Goal: Task Accomplishment & Management: Manage account settings

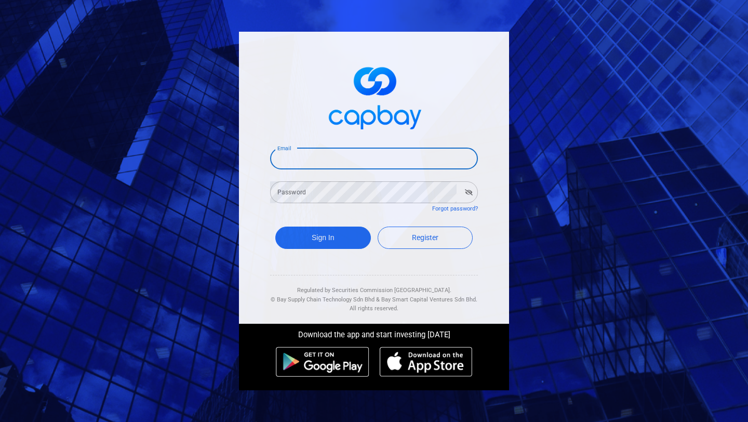
click at [401, 156] on input "Email" at bounding box center [374, 159] width 208 height 22
type input "[EMAIL_ADDRESS][DOMAIN_NAME]"
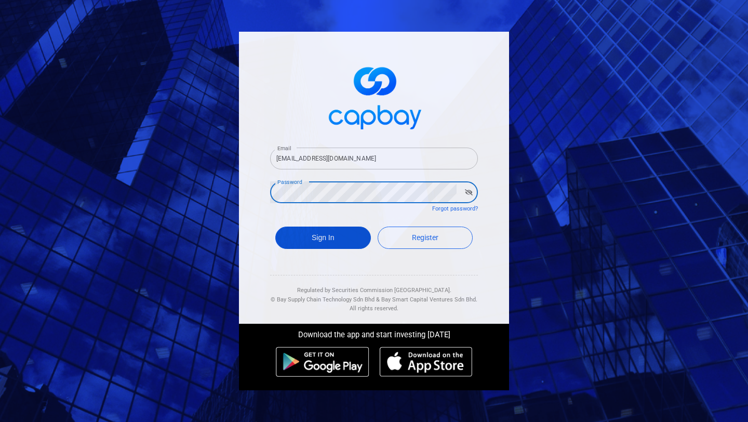
click at [324, 238] on button "Sign In" at bounding box center [323, 237] width 96 height 22
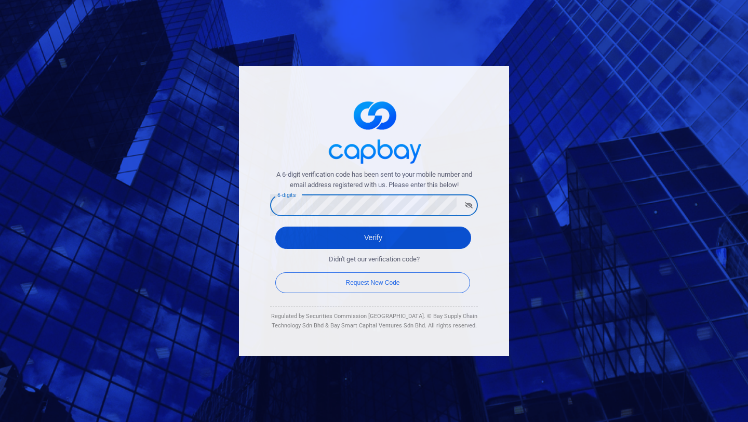
click at [401, 240] on button "Verify" at bounding box center [373, 237] width 196 height 22
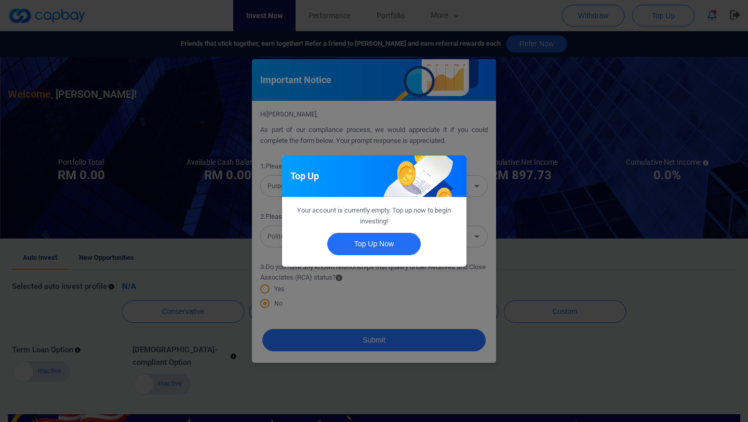
click at [425, 285] on div "Top Up Your account is currently empty. Top up now to begin investing! Top Up N…" at bounding box center [374, 211] width 748 height 422
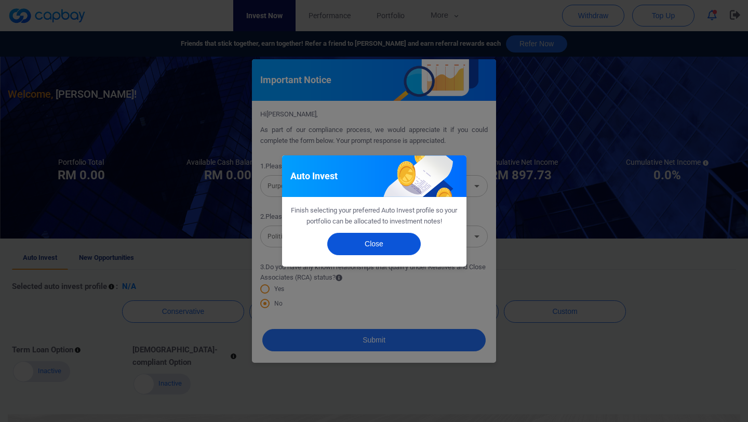
click at [410, 254] on button "Close" at bounding box center [374, 244] width 94 height 22
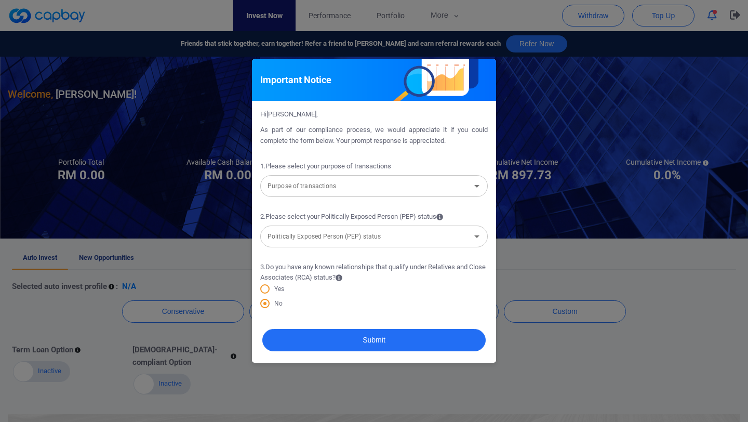
click at [411, 181] on input "Purpose of transactions" at bounding box center [365, 185] width 204 height 19
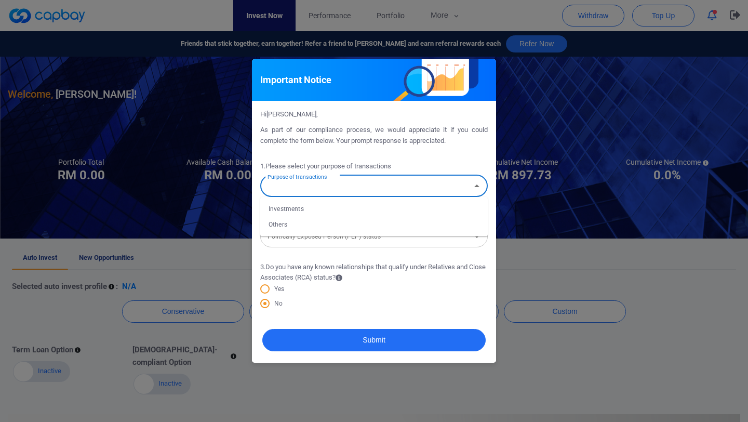
click at [389, 206] on li "Investments" at bounding box center [374, 209] width 228 height 16
type input "Investments"
click at [394, 241] on div "Politically Exposed Person (PEP) status Politically Exposed Person (PEP) status" at bounding box center [374, 235] width 228 height 23
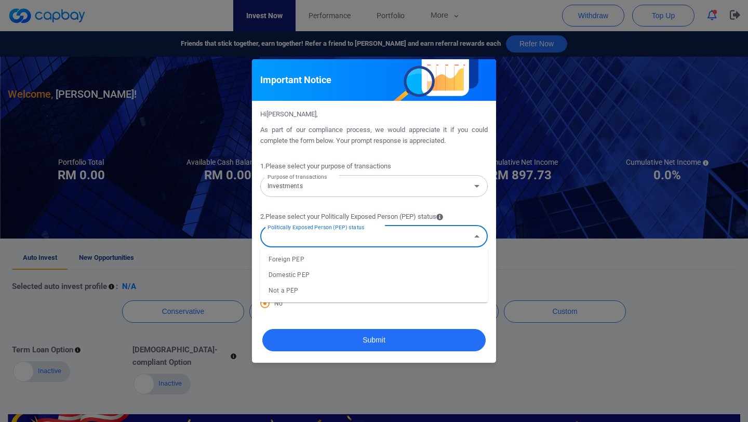
click at [372, 291] on li "Not a PEP" at bounding box center [374, 291] width 228 height 16
type input "Not a PEP"
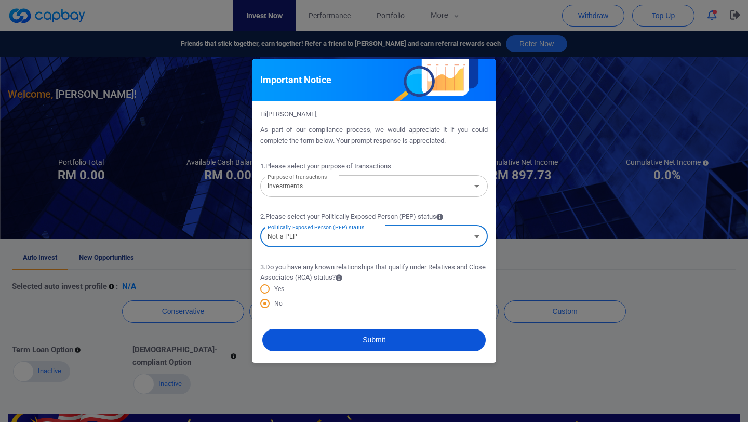
click at [366, 339] on button "Submit" at bounding box center [373, 340] width 223 height 22
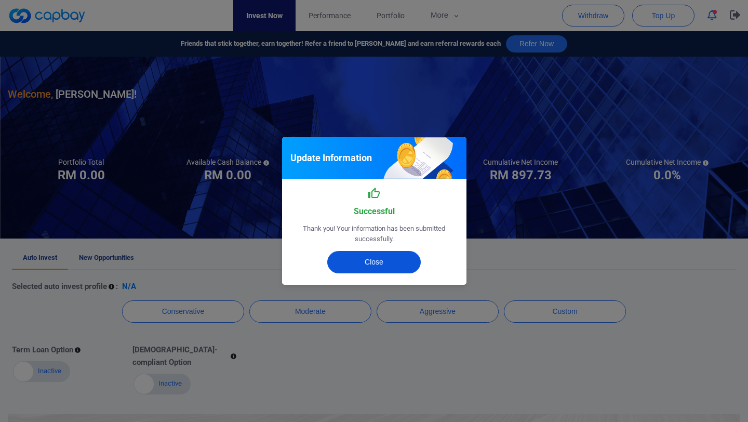
click at [390, 261] on button "Close" at bounding box center [374, 262] width 94 height 22
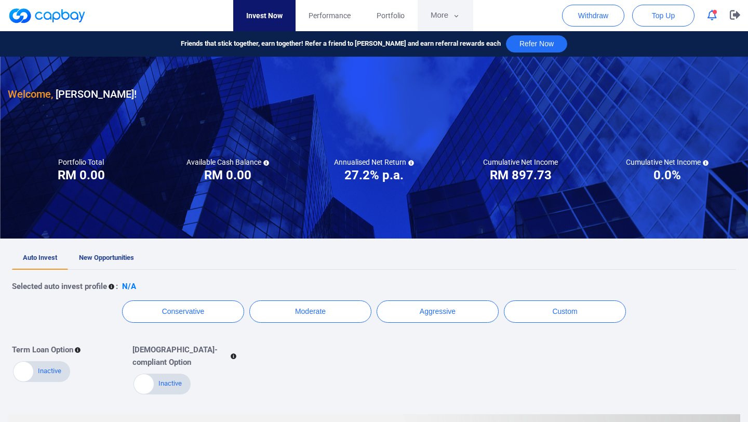
click at [449, 16] on button "More" at bounding box center [446, 15] width 56 height 31
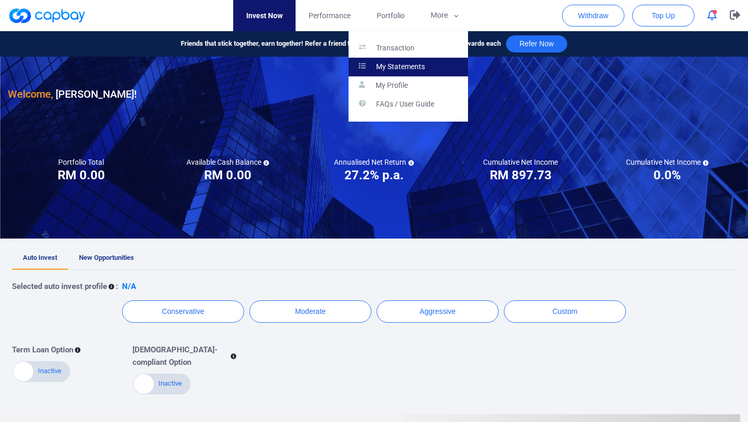
click at [408, 64] on p "My Statements" at bounding box center [400, 66] width 49 height 9
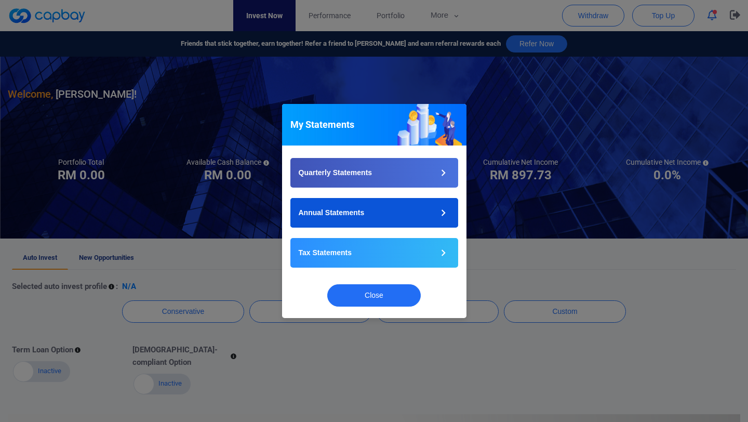
click at [364, 215] on button "Annual Statements" at bounding box center [374, 213] width 168 height 30
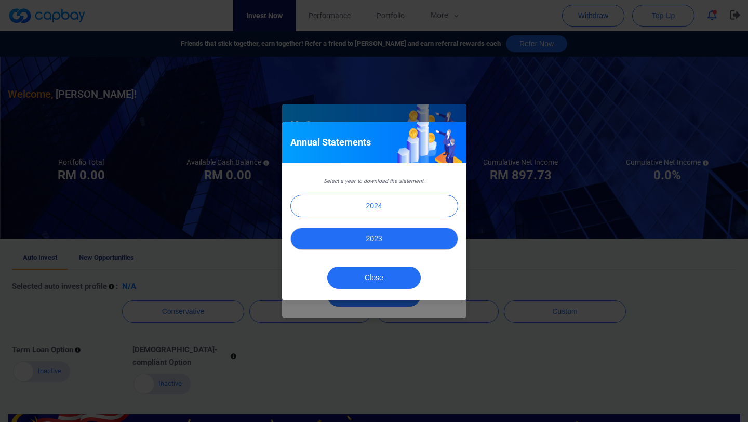
click at [386, 241] on button "2023" at bounding box center [374, 239] width 168 height 22
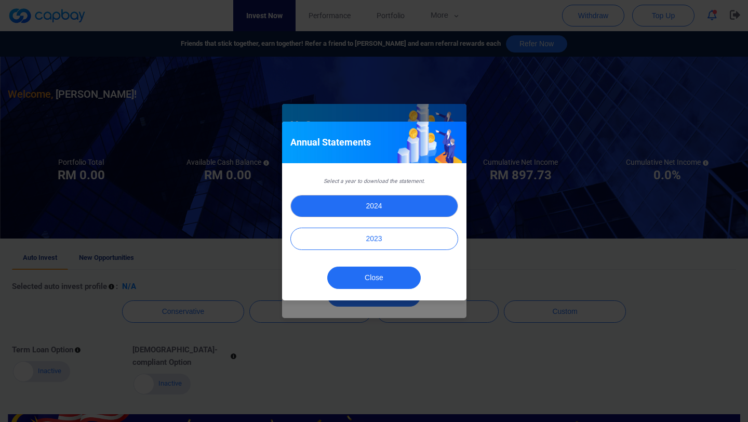
click at [407, 206] on button "2024" at bounding box center [374, 206] width 168 height 22
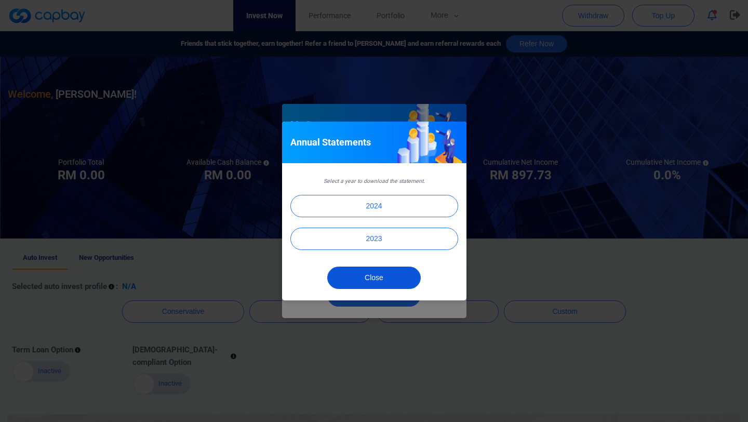
click at [394, 278] on button "Close" at bounding box center [374, 277] width 94 height 22
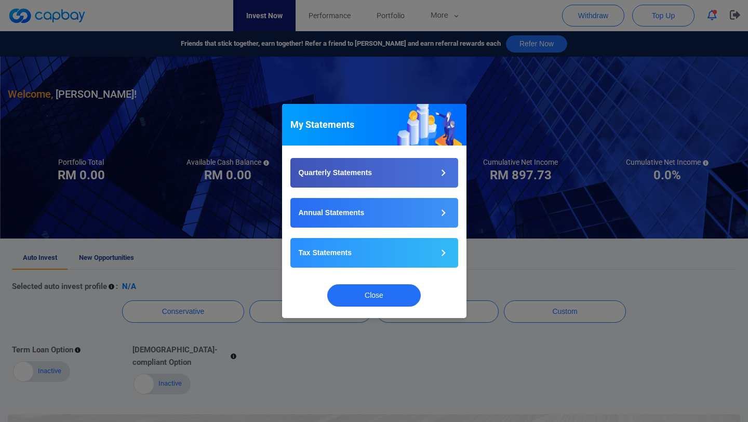
click at [529, 225] on div "My Statements Quarterly Statements Annual Statements Tax Statements Close" at bounding box center [374, 211] width 748 height 422
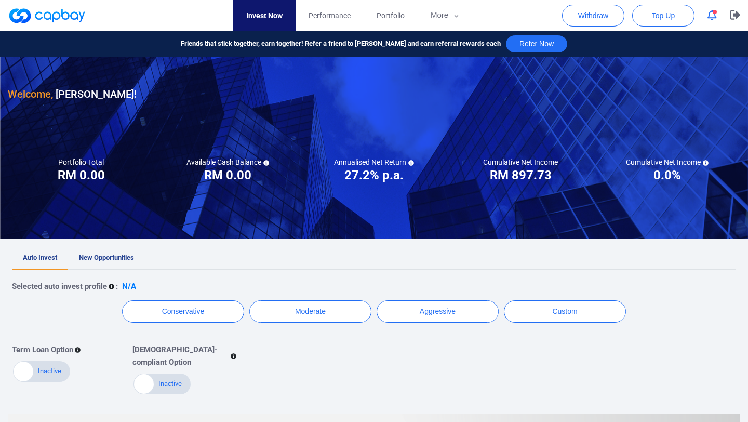
click at [434, 131] on div at bounding box center [374, 148] width 748 height 182
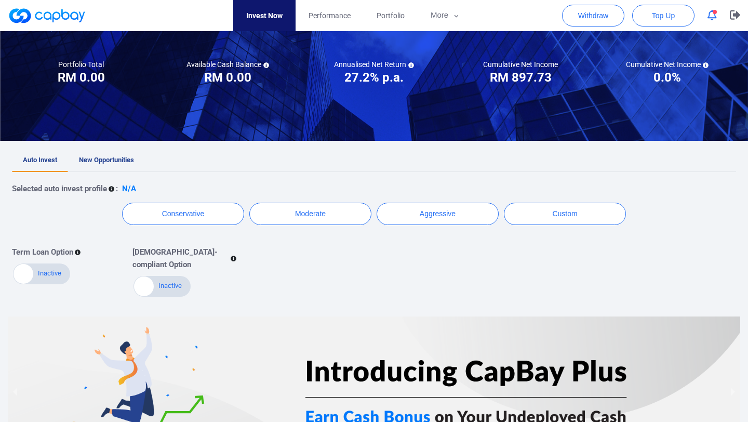
scroll to position [105, 0]
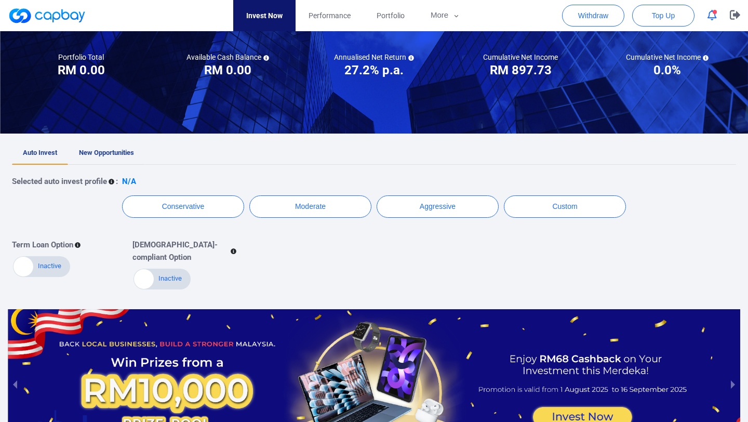
click at [116, 158] on link "New Opportunities" at bounding box center [106, 153] width 77 height 23
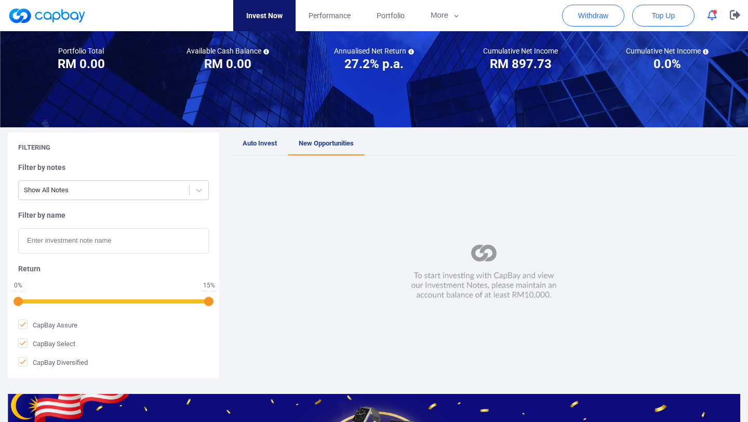
scroll to position [122, 0]
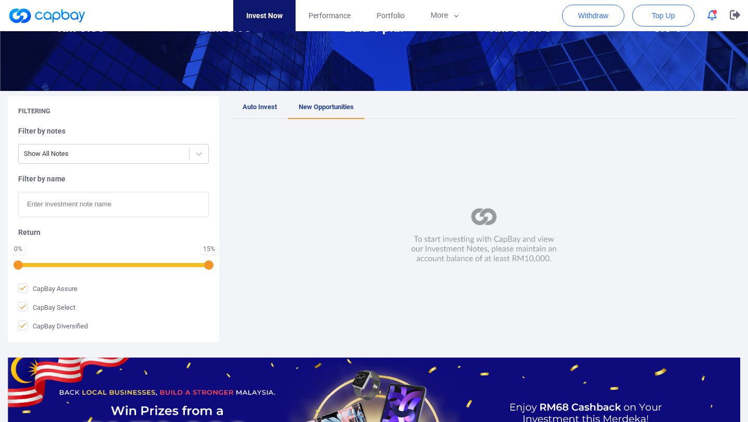
click at [385, 73] on div at bounding box center [374, 0] width 748 height 182
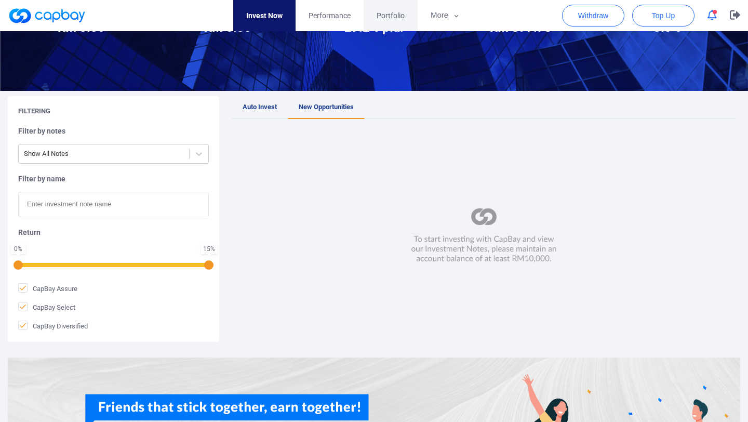
click at [388, 22] on link "Portfolio" at bounding box center [391, 15] width 54 height 31
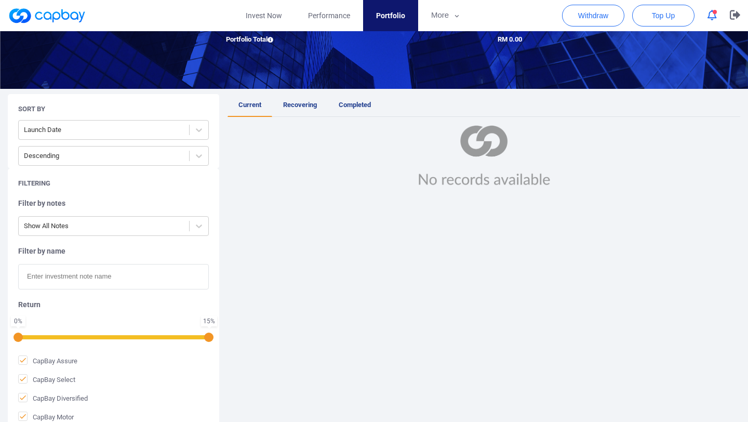
scroll to position [157, 0]
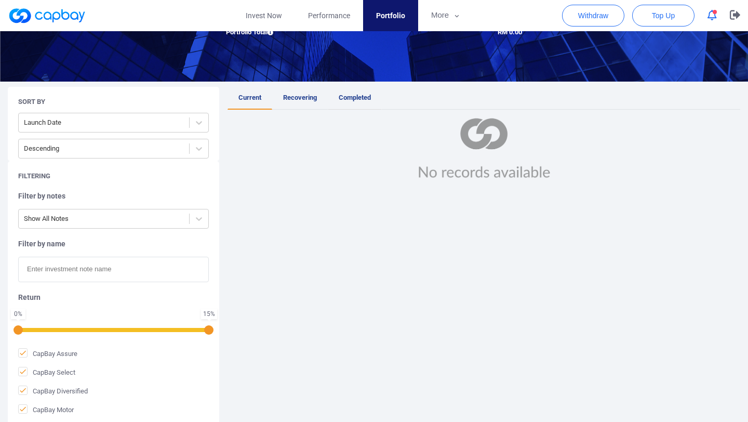
click at [352, 101] on link "Completed" at bounding box center [355, 98] width 54 height 23
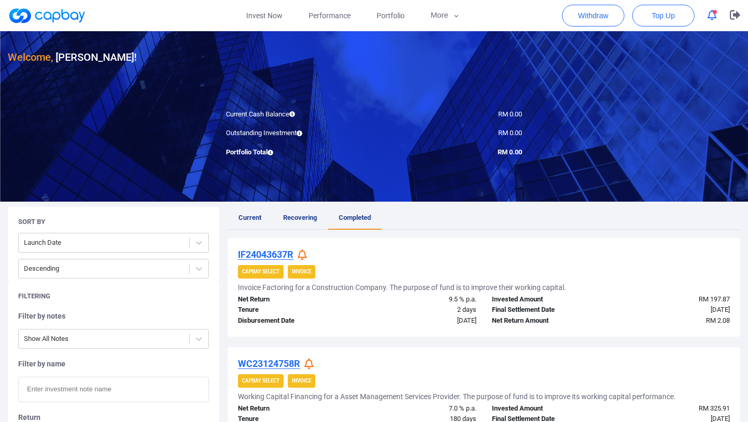
scroll to position [34, 0]
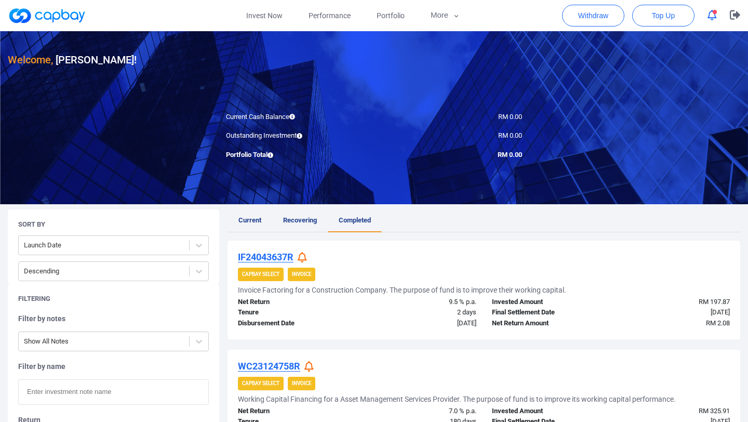
click at [304, 258] on icon at bounding box center [302, 257] width 9 height 11
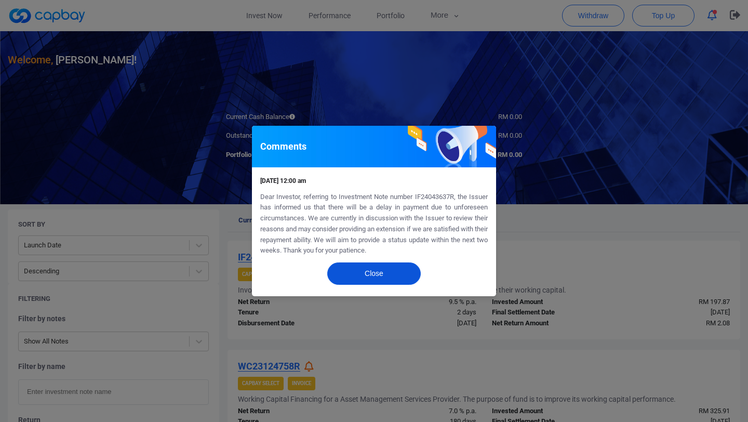
click at [376, 275] on button "Close" at bounding box center [374, 273] width 94 height 22
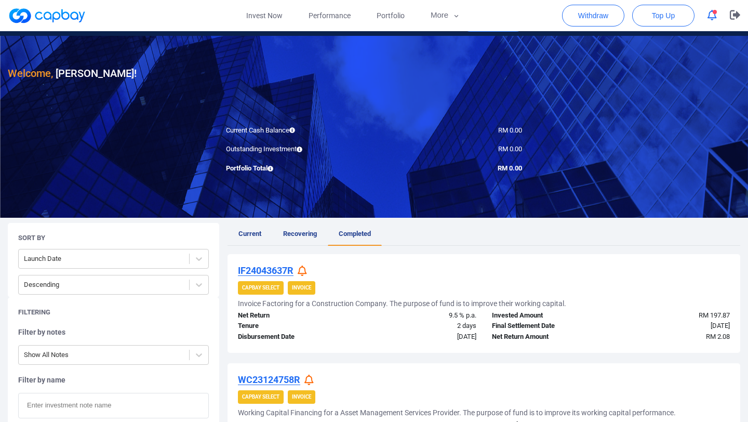
scroll to position [0, 0]
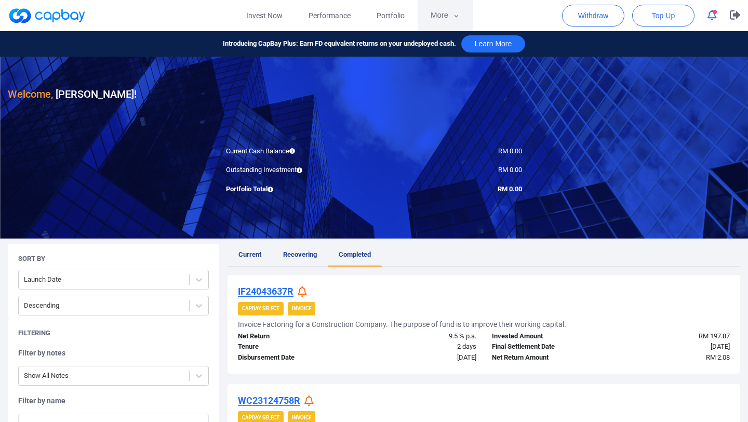
click at [452, 17] on icon "button" at bounding box center [456, 15] width 8 height 9
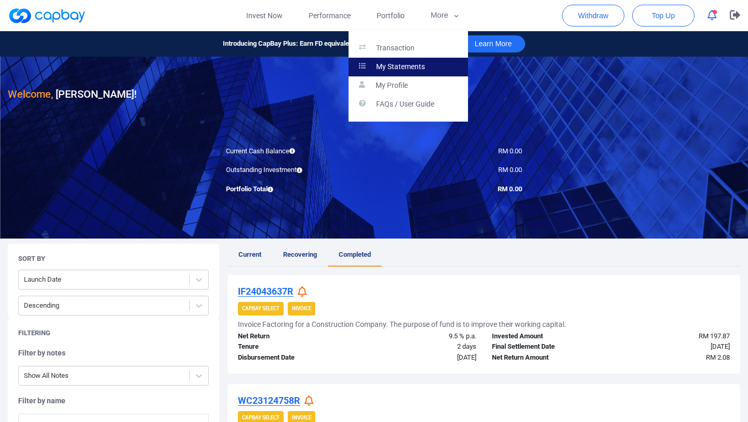
click at [403, 64] on p "My Statements" at bounding box center [400, 66] width 49 height 9
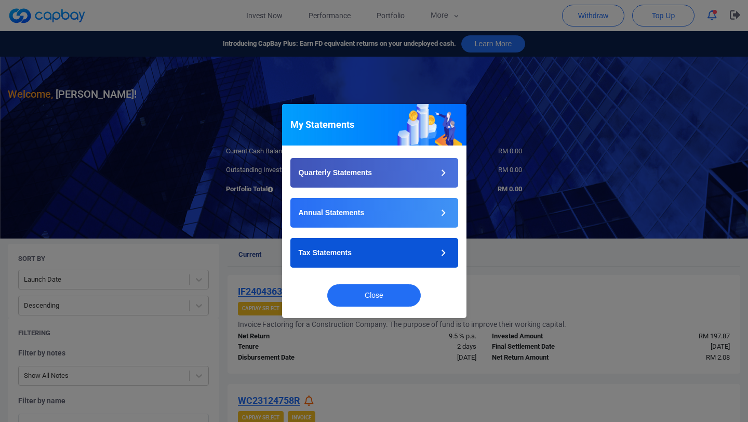
click at [404, 251] on button "Tax Statements" at bounding box center [374, 253] width 168 height 30
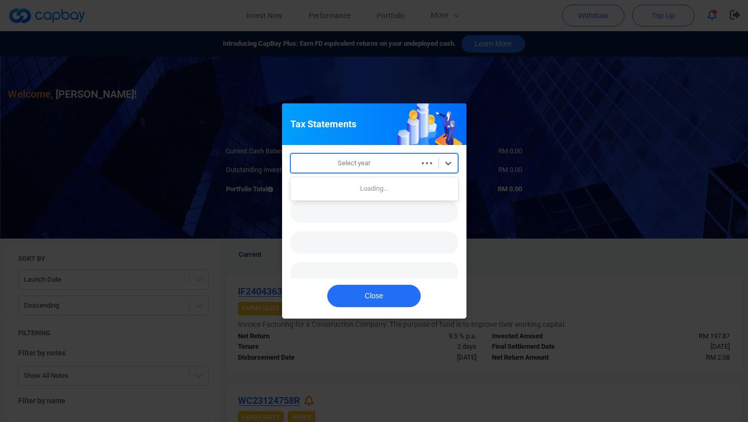
click at [416, 166] on div "Select year" at bounding box center [354, 163] width 127 height 17
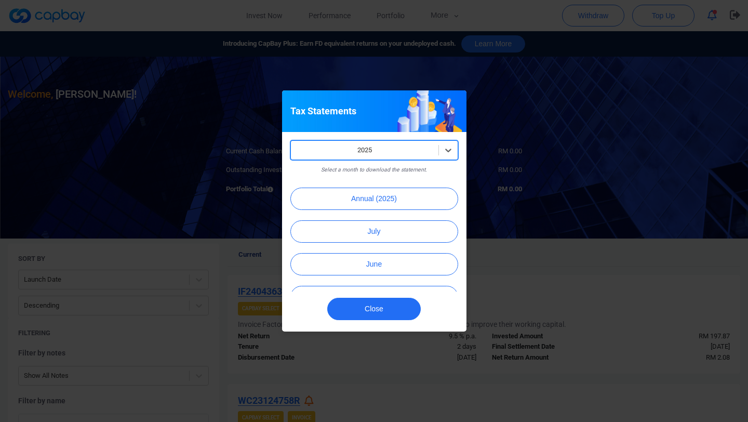
click at [415, 164] on p "Select a month to download the statement." at bounding box center [374, 169] width 168 height 11
click at [449, 148] on icon at bounding box center [448, 150] width 10 height 10
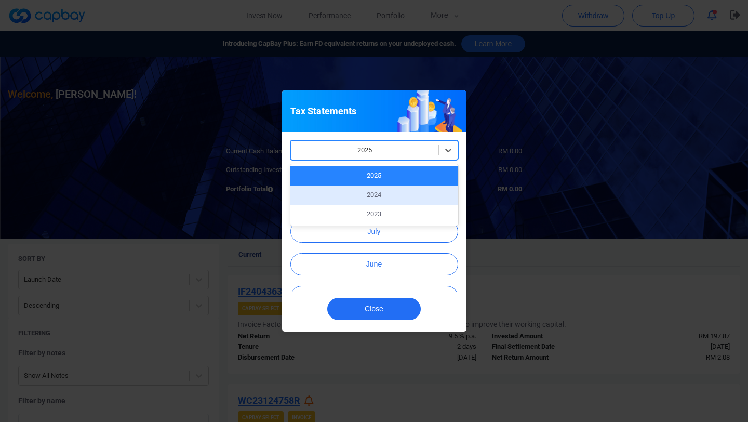
click at [411, 198] on div "2024" at bounding box center [374, 194] width 168 height 19
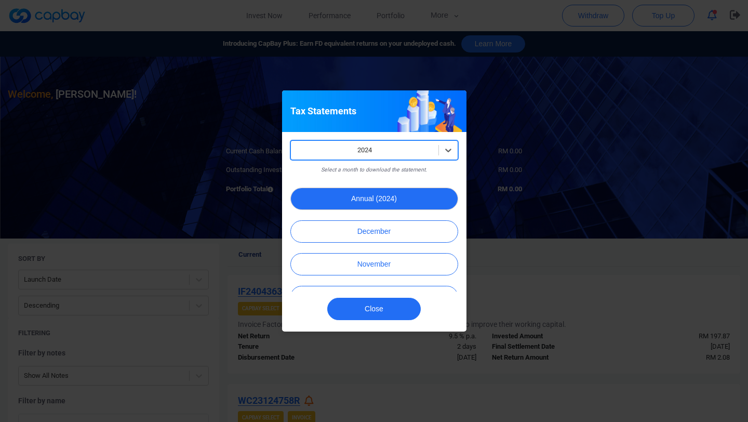
click at [414, 202] on button "Annual (2024)" at bounding box center [374, 199] width 168 height 22
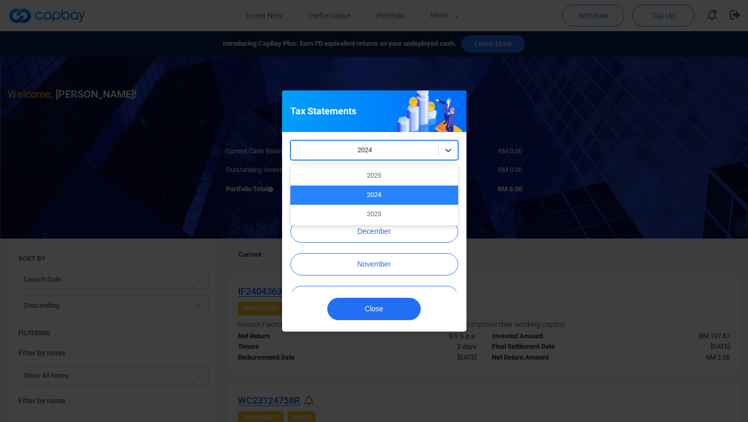
click at [398, 154] on div at bounding box center [364, 150] width 137 height 13
click at [385, 214] on div "2023" at bounding box center [374, 214] width 168 height 19
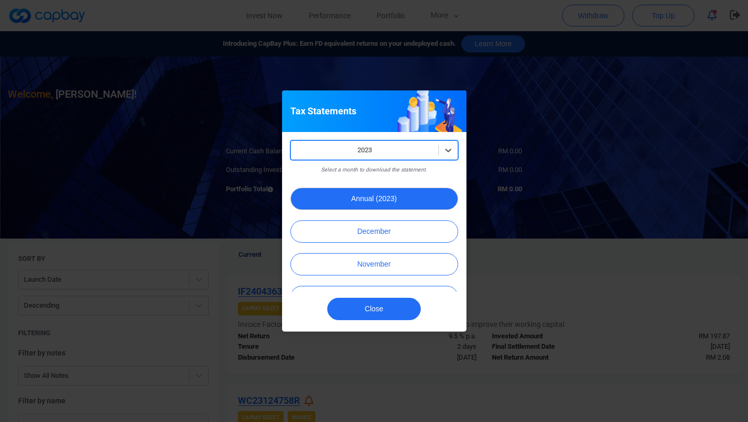
click at [392, 202] on button "Annual (2023)" at bounding box center [374, 199] width 168 height 22
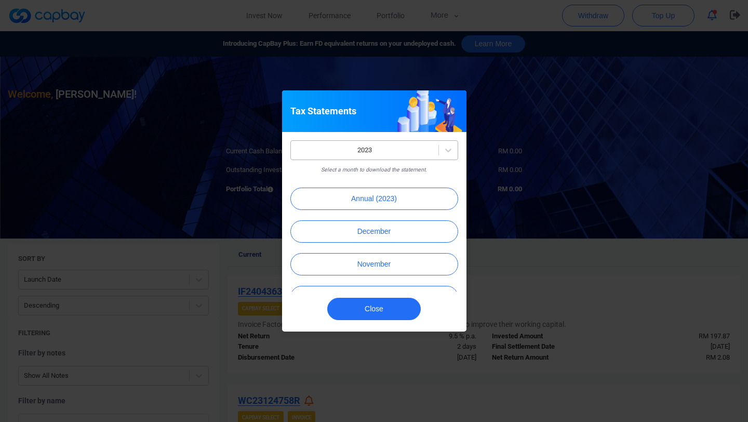
click at [409, 151] on div at bounding box center [364, 150] width 137 height 13
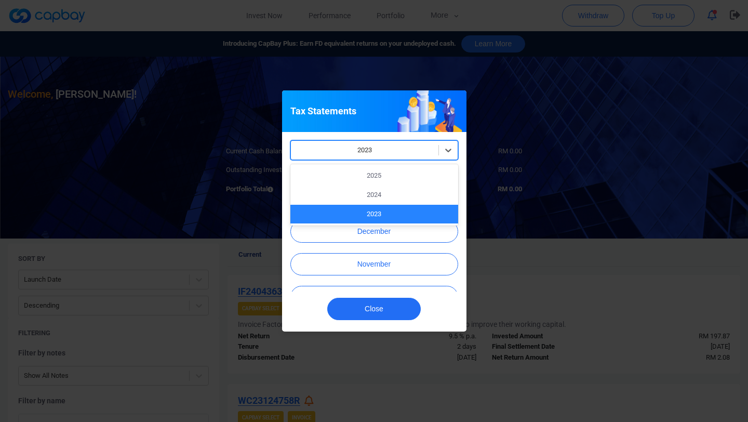
click at [409, 151] on div at bounding box center [364, 150] width 137 height 13
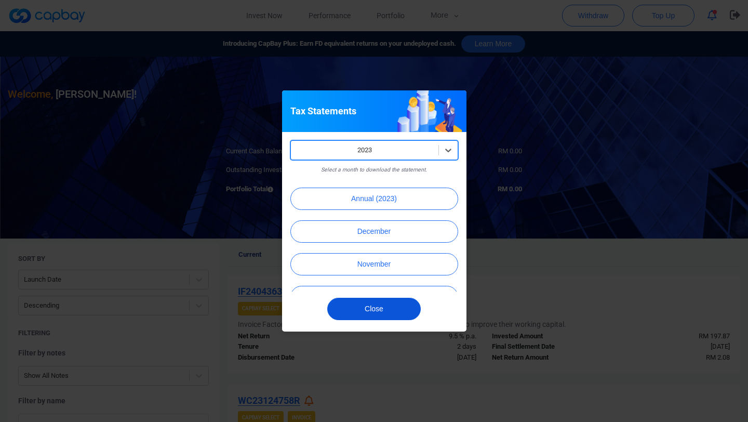
click at [394, 309] on button "Close" at bounding box center [374, 309] width 94 height 22
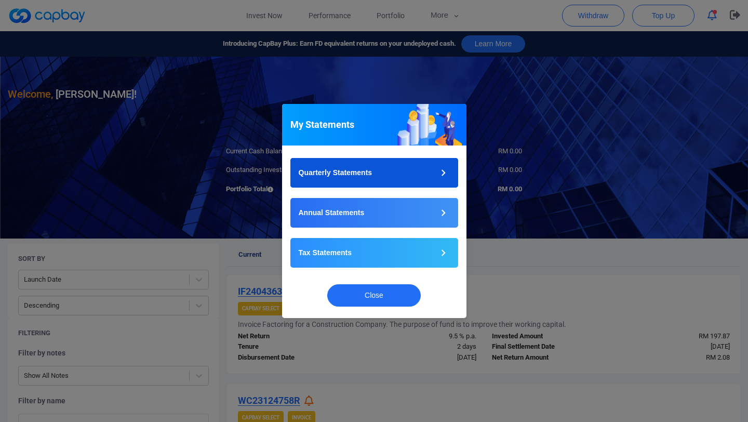
click at [392, 178] on button "Quarterly Statements" at bounding box center [374, 173] width 168 height 30
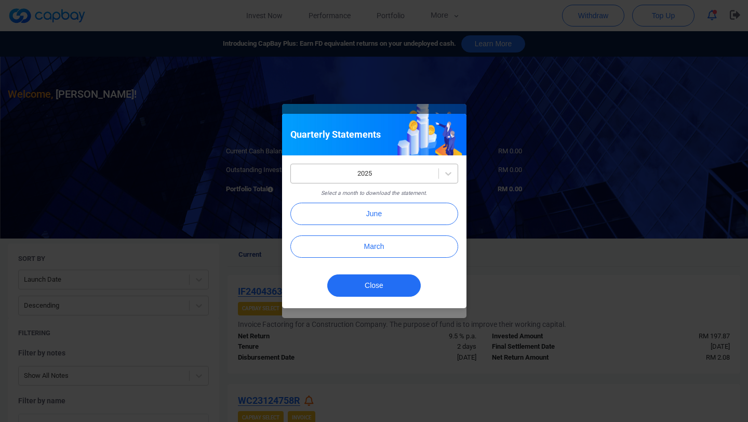
click at [393, 178] on div at bounding box center [364, 173] width 137 height 13
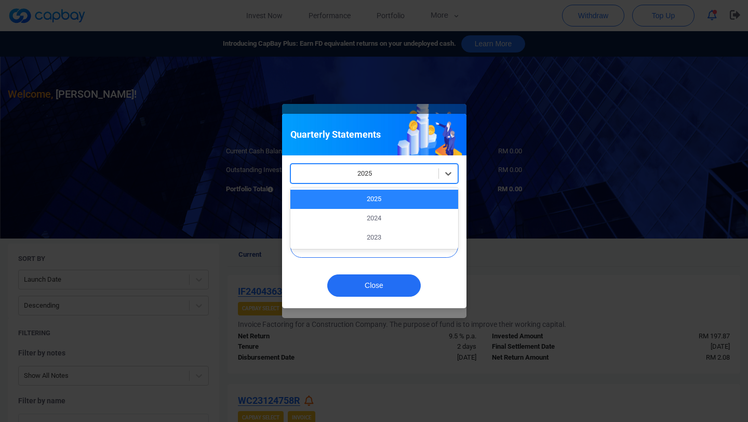
click at [399, 175] on div at bounding box center [364, 173] width 137 height 13
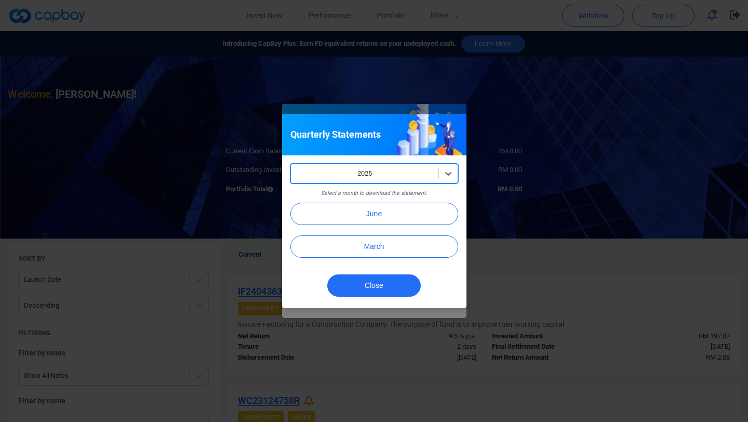
click at [404, 178] on div at bounding box center [364, 173] width 137 height 13
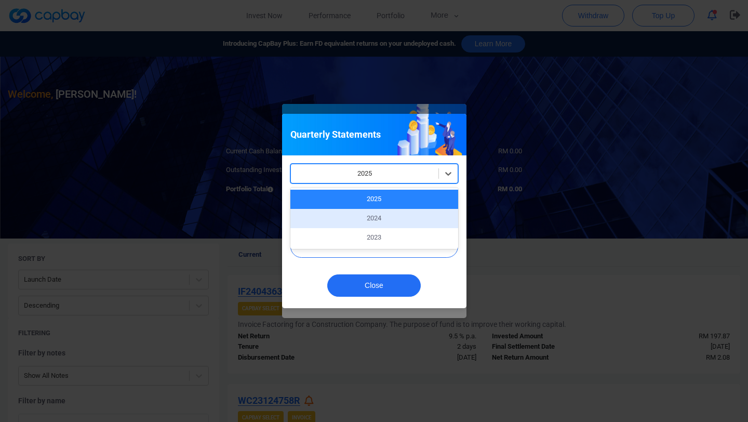
click at [388, 218] on div "2024" at bounding box center [374, 218] width 168 height 19
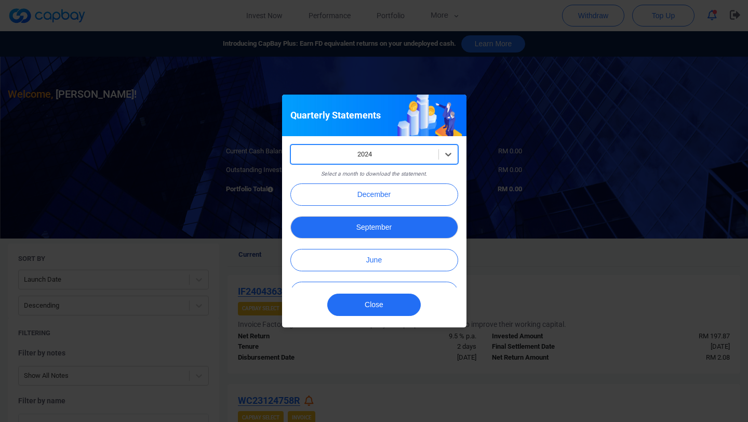
scroll to position [27, 0]
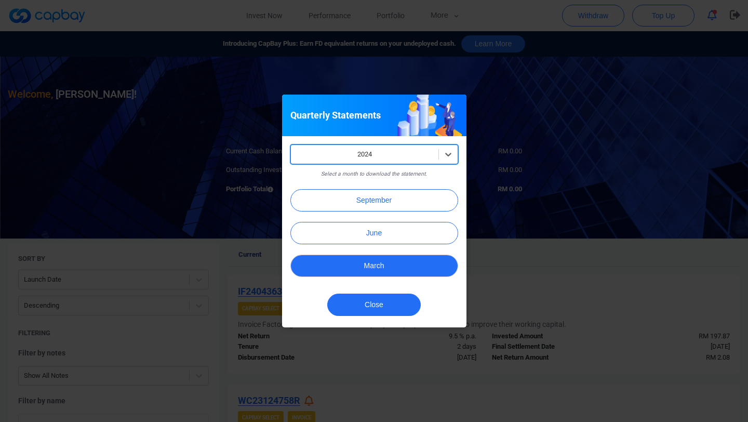
click at [396, 270] on button "March" at bounding box center [374, 266] width 168 height 22
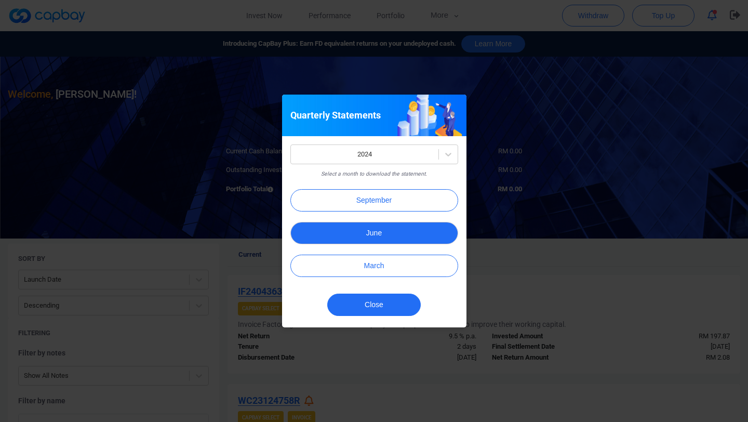
click at [401, 235] on button "June" at bounding box center [374, 233] width 168 height 22
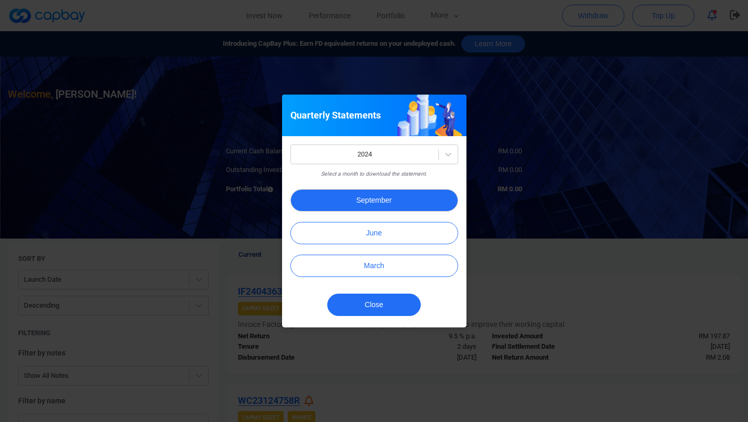
click at [369, 198] on button "September" at bounding box center [374, 200] width 168 height 22
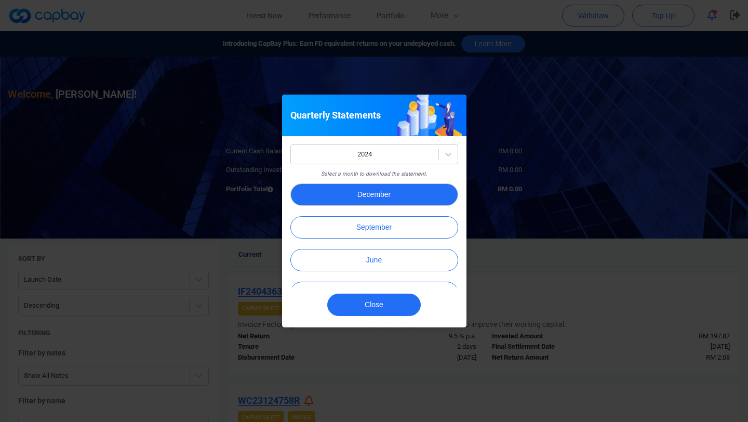
click at [375, 198] on button "December" at bounding box center [374, 194] width 168 height 22
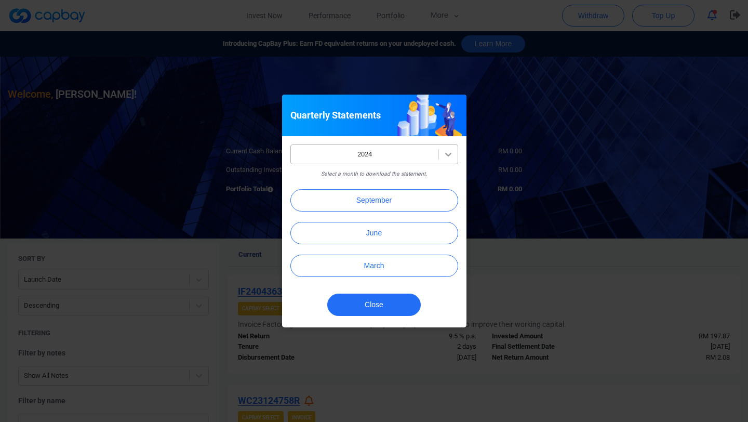
click at [440, 157] on div at bounding box center [448, 154] width 19 height 19
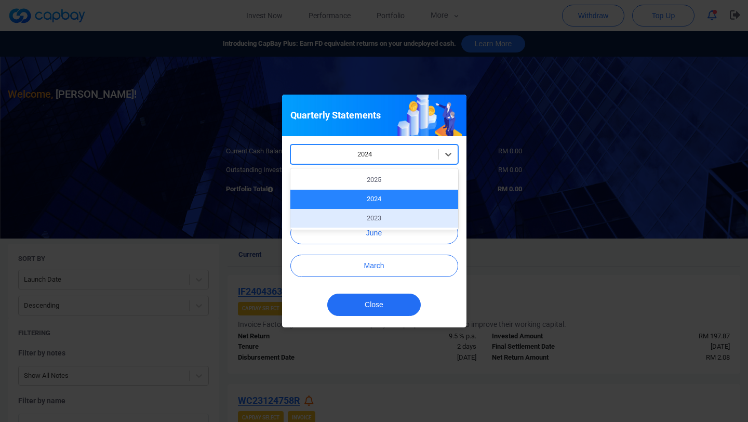
click at [406, 217] on div "2023" at bounding box center [374, 218] width 168 height 19
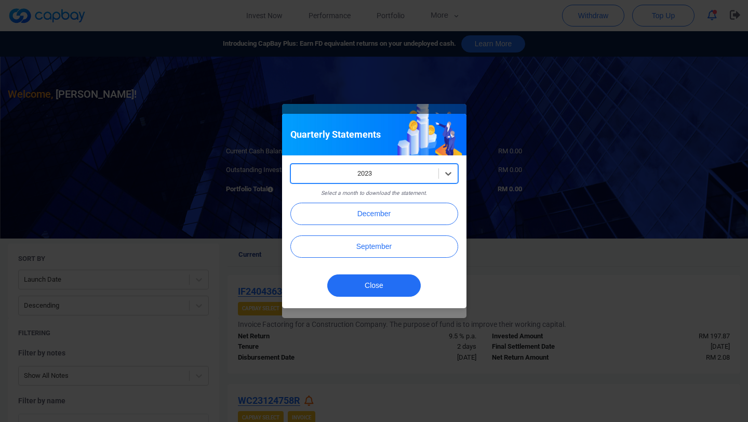
scroll to position [0, 0]
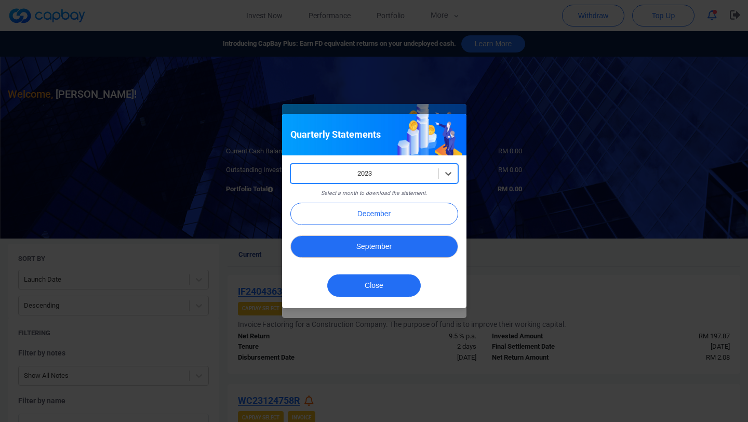
click at [418, 249] on button "September" at bounding box center [374, 246] width 168 height 22
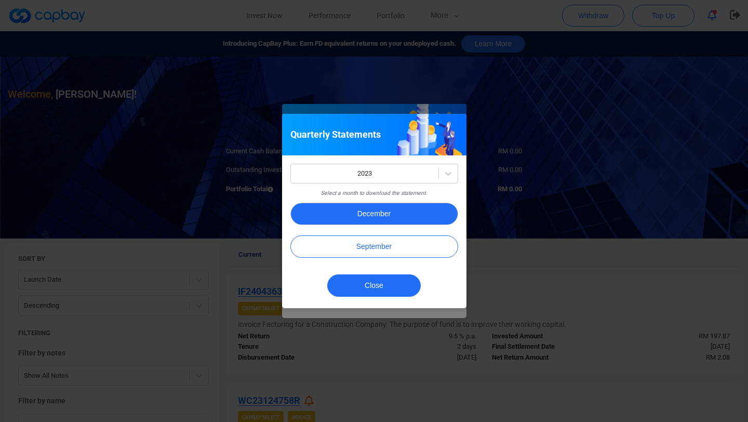
click at [397, 214] on button "December" at bounding box center [374, 214] width 168 height 22
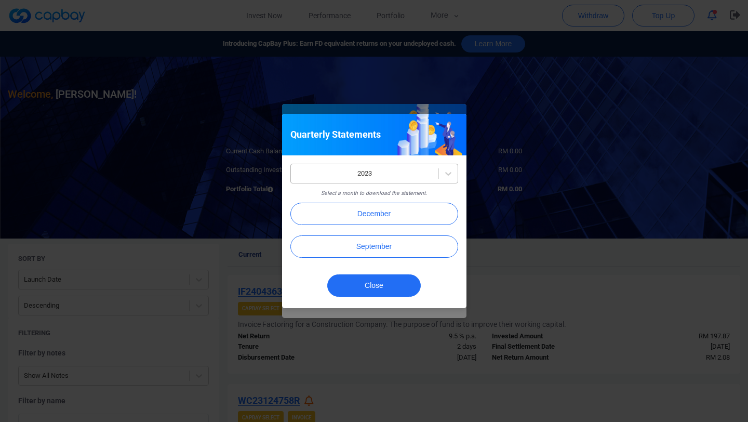
click at [424, 175] on div at bounding box center [364, 173] width 137 height 13
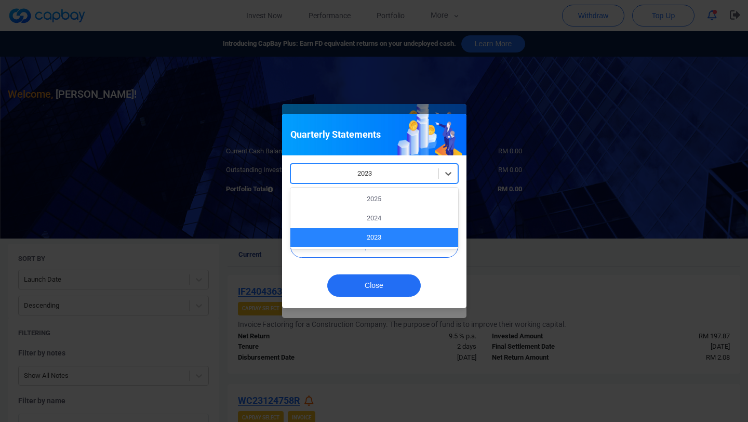
click at [424, 175] on div at bounding box center [364, 173] width 137 height 13
click at [418, 200] on div "2025" at bounding box center [374, 199] width 168 height 19
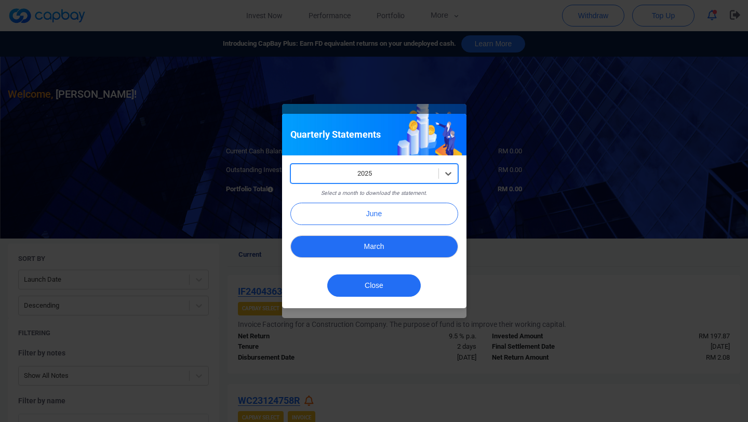
click at [425, 243] on button "March" at bounding box center [374, 246] width 168 height 22
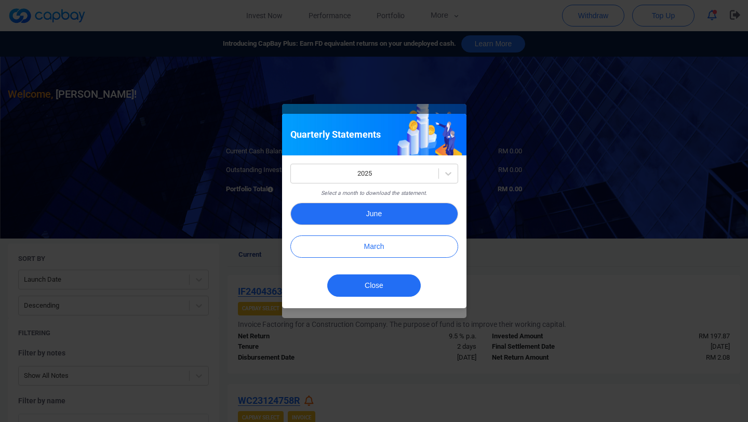
click at [424, 217] on button "June" at bounding box center [374, 214] width 168 height 22
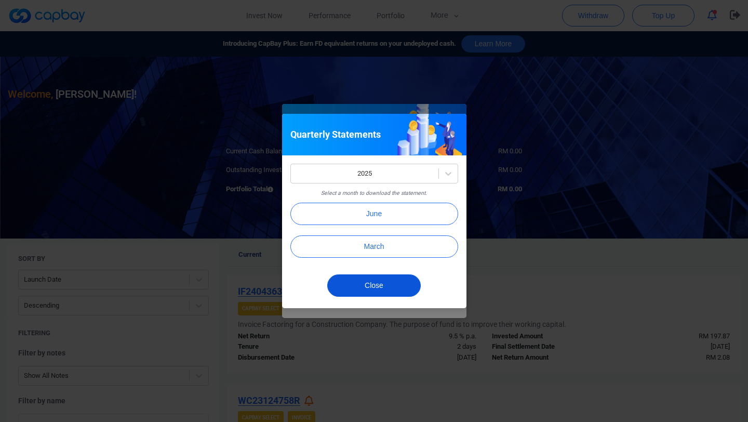
click at [399, 287] on button "Close" at bounding box center [374, 285] width 94 height 22
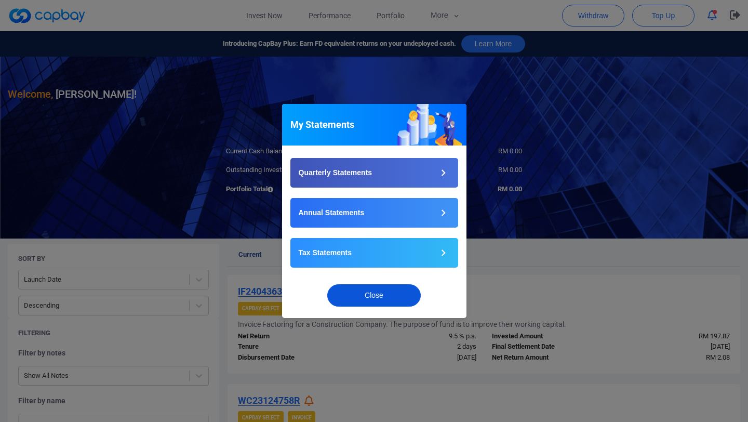
click at [397, 297] on button "Close" at bounding box center [374, 295] width 94 height 22
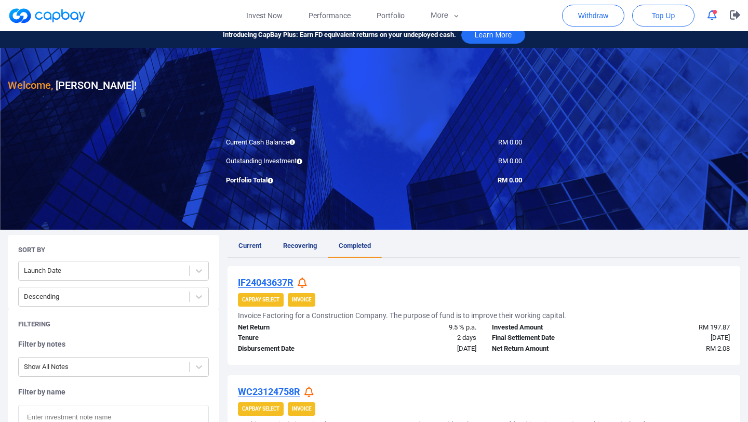
scroll to position [11, 0]
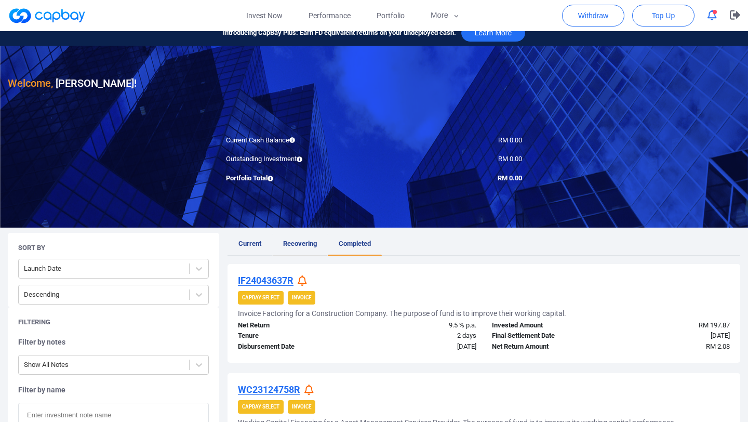
click at [309, 249] on link "Recovering" at bounding box center [300, 244] width 56 height 23
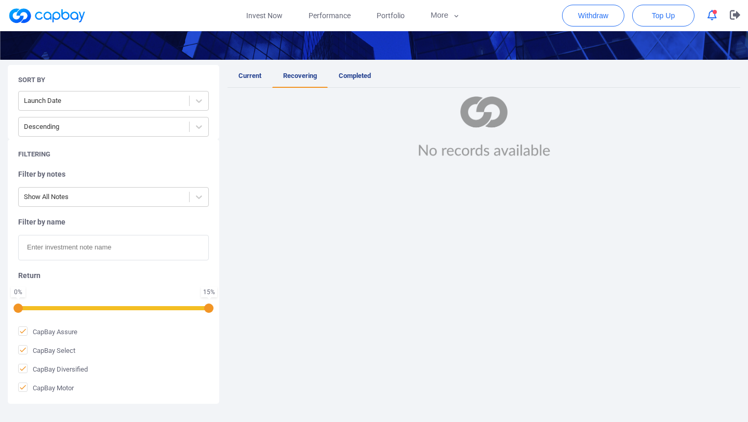
scroll to position [181, 0]
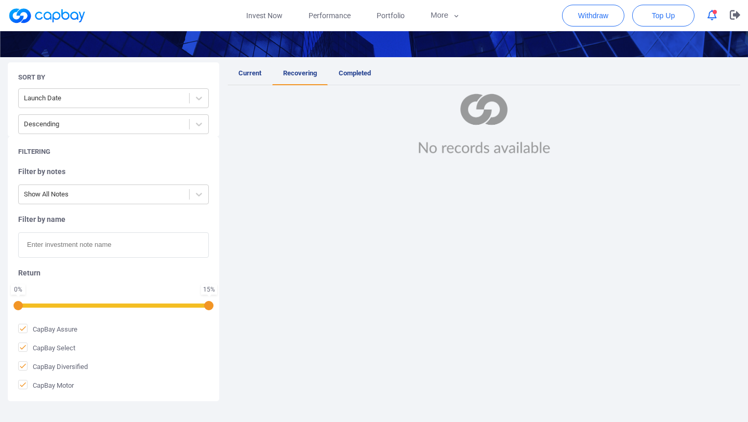
click at [254, 75] on span "Current" at bounding box center [249, 73] width 23 height 8
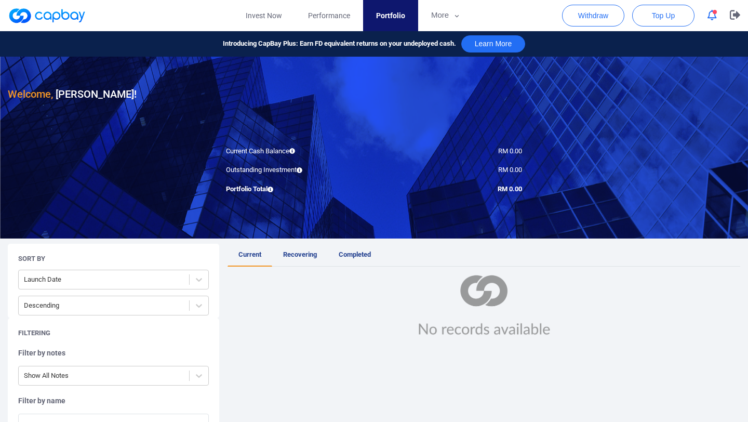
click at [713, 18] on icon "button" at bounding box center [712, 15] width 9 height 11
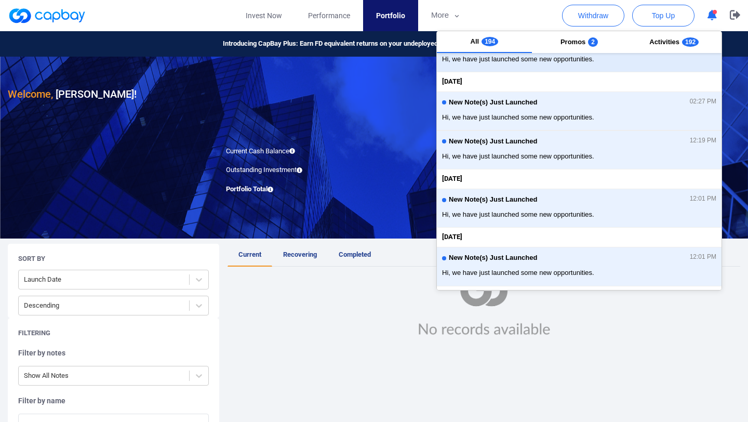
scroll to position [130, 0]
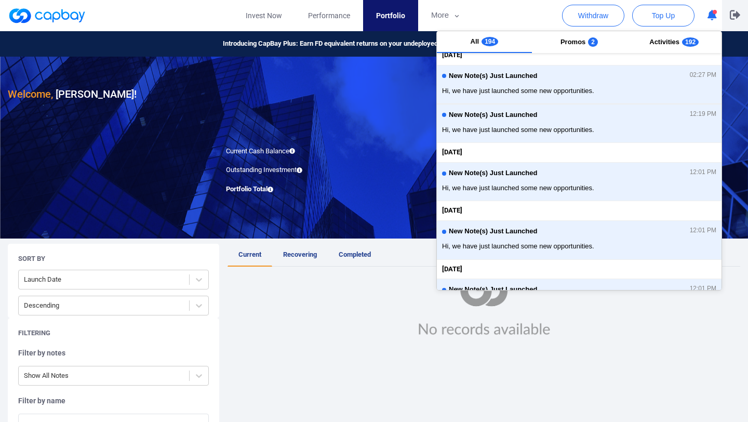
click at [734, 14] on icon "button" at bounding box center [735, 14] width 10 height 9
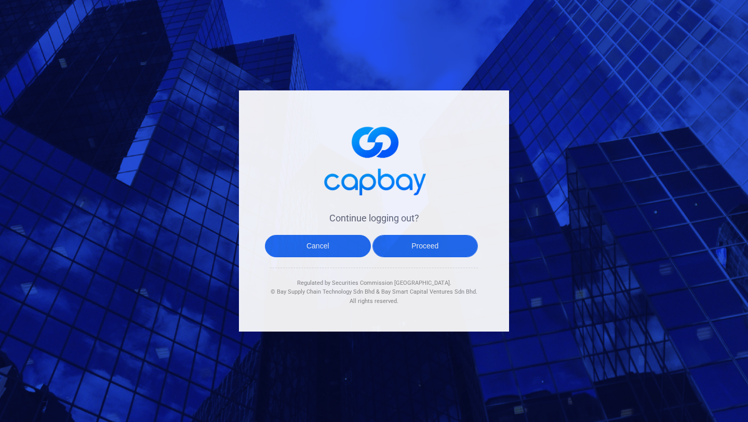
click at [412, 248] on button "Proceed" at bounding box center [425, 246] width 106 height 22
